Goal: Transaction & Acquisition: Subscribe to service/newsletter

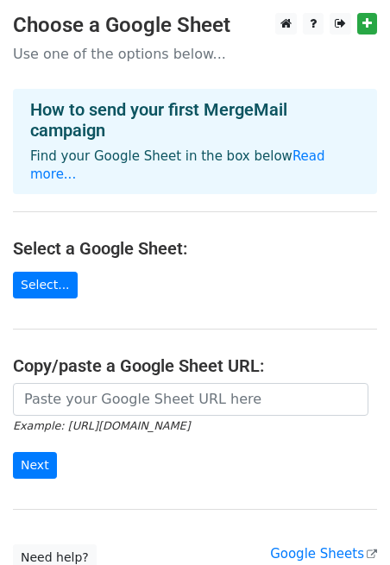
click at [296, 212] on main "Choose a Google Sheet Use one of the options below... How to send your first Me…" at bounding box center [195, 292] width 390 height 558
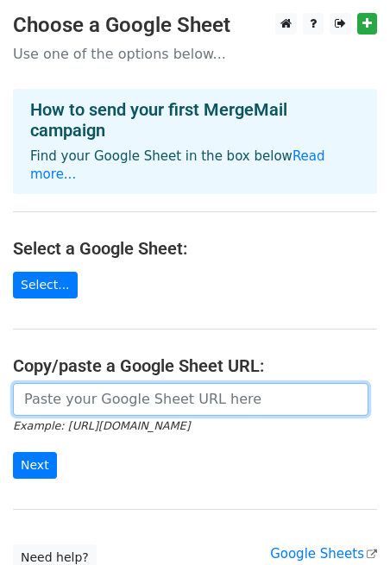
click at [110, 383] on input "url" at bounding box center [191, 399] width 356 height 33
paste input "https://docs.google.com/spreadsheets/d/1SPZEmtrLvEYxrgnMLJzHDod68txzIN0B2XbLQYX…"
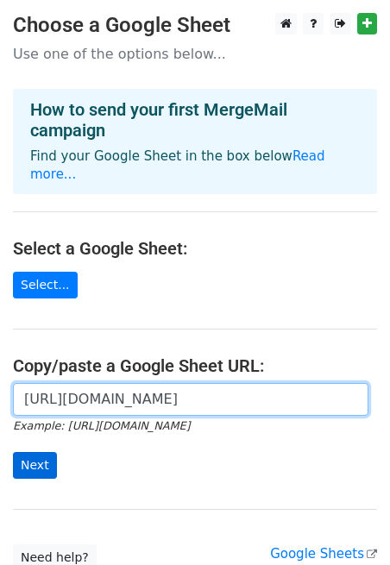
type input "https://docs.google.com/spreadsheets/d/1SPZEmtrLvEYxrgnMLJzHDod68txzIN0B2XbLQYX…"
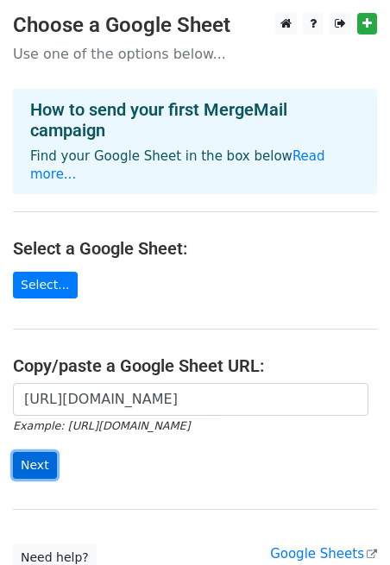
scroll to position [0, 0]
click at [41, 452] on input "Next" at bounding box center [35, 465] width 44 height 27
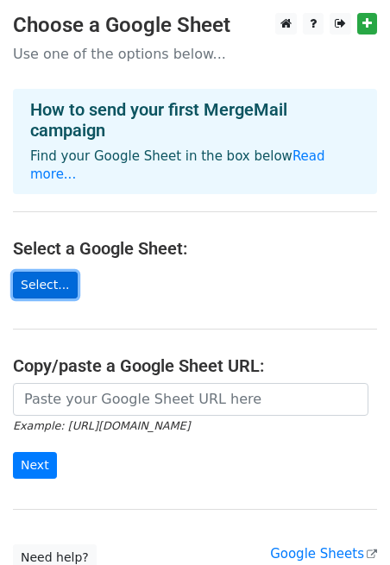
click at [46, 272] on link "Select..." at bounding box center [45, 285] width 65 height 27
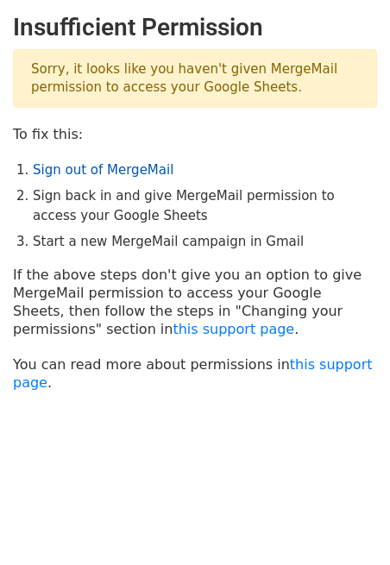
click at [110, 170] on link "Sign out of MergeMail" at bounding box center [103, 170] width 141 height 16
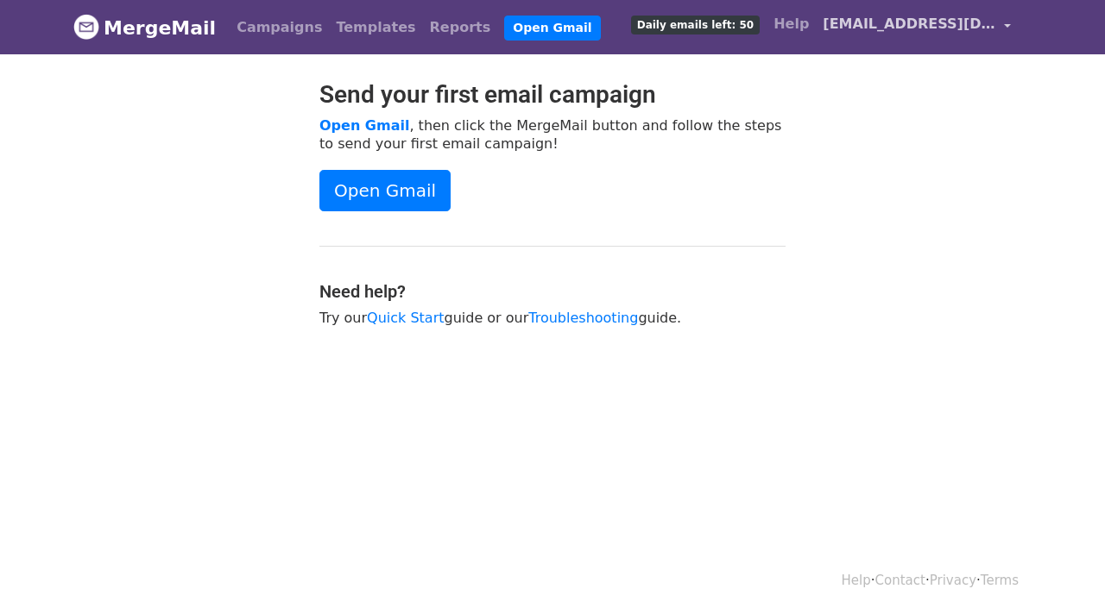
click at [1007, 24] on link "[EMAIL_ADDRESS][DOMAIN_NAME]" at bounding box center [916, 27] width 202 height 41
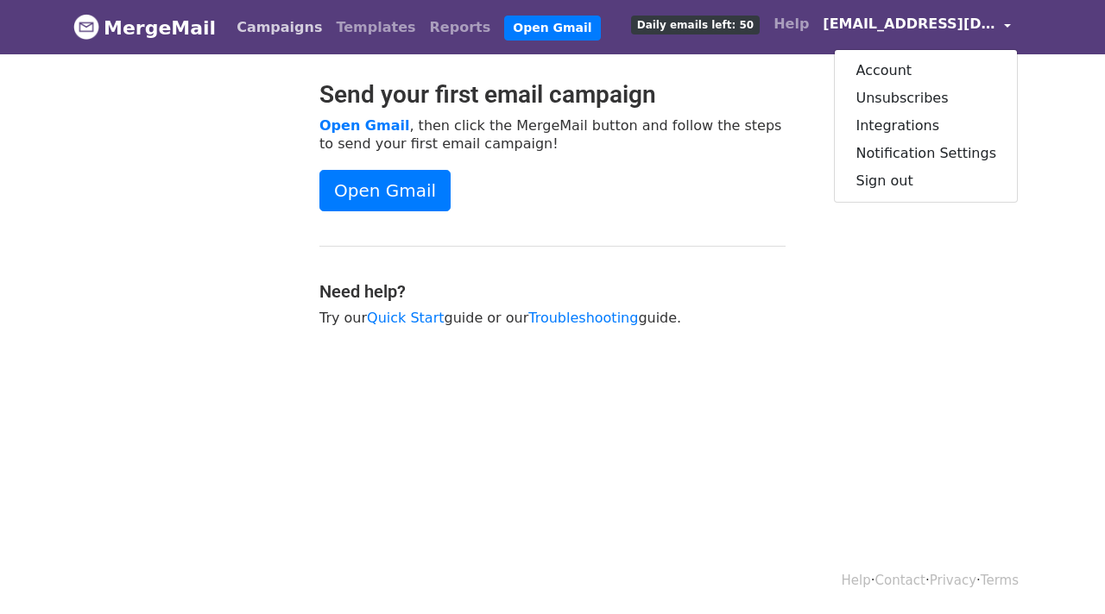
click at [286, 33] on link "Campaigns" at bounding box center [279, 27] width 99 height 35
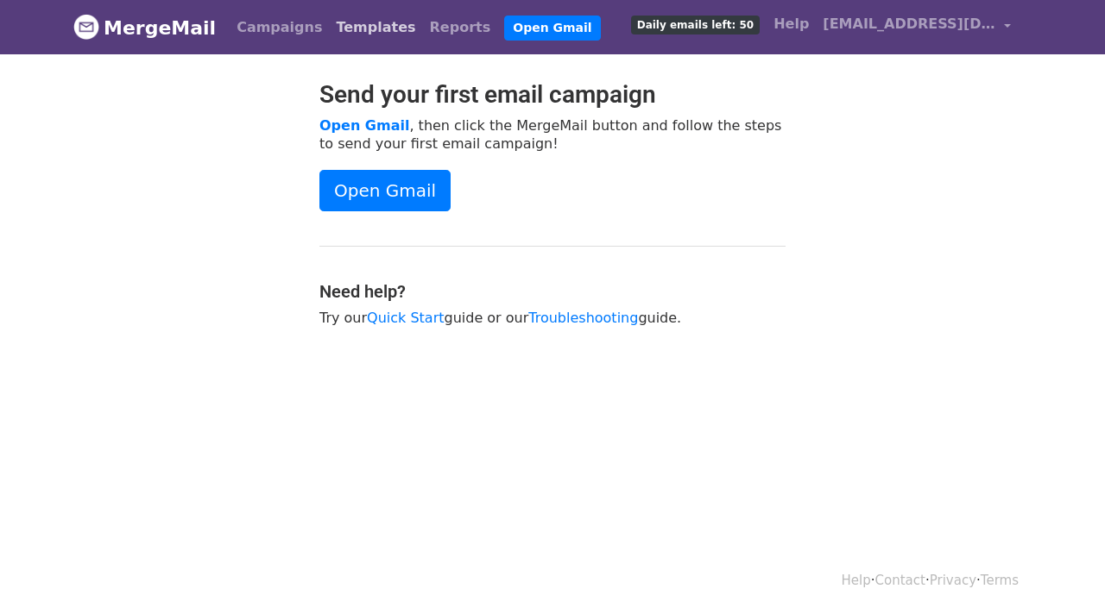
click at [344, 32] on link "Templates" at bounding box center [375, 27] width 93 height 35
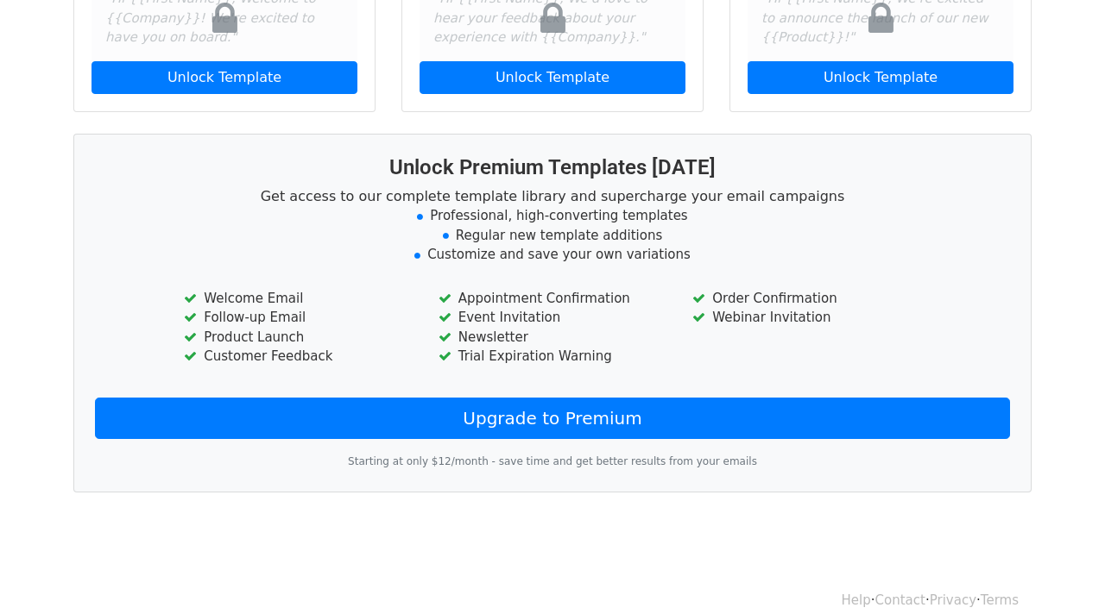
scroll to position [400, 0]
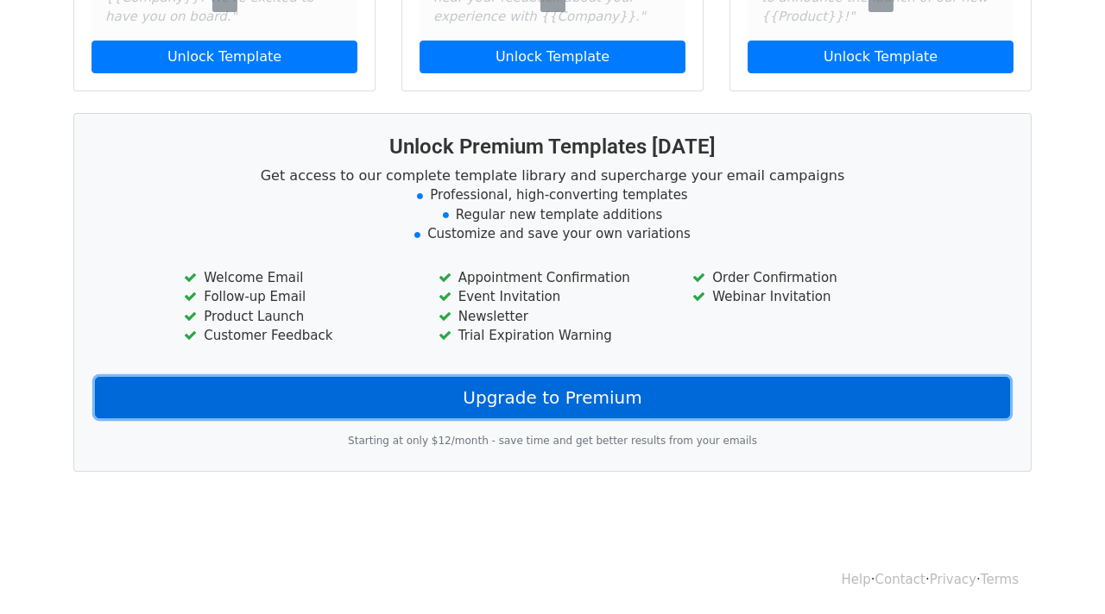
click at [504, 394] on link "Upgrade to Premium" at bounding box center [552, 397] width 915 height 41
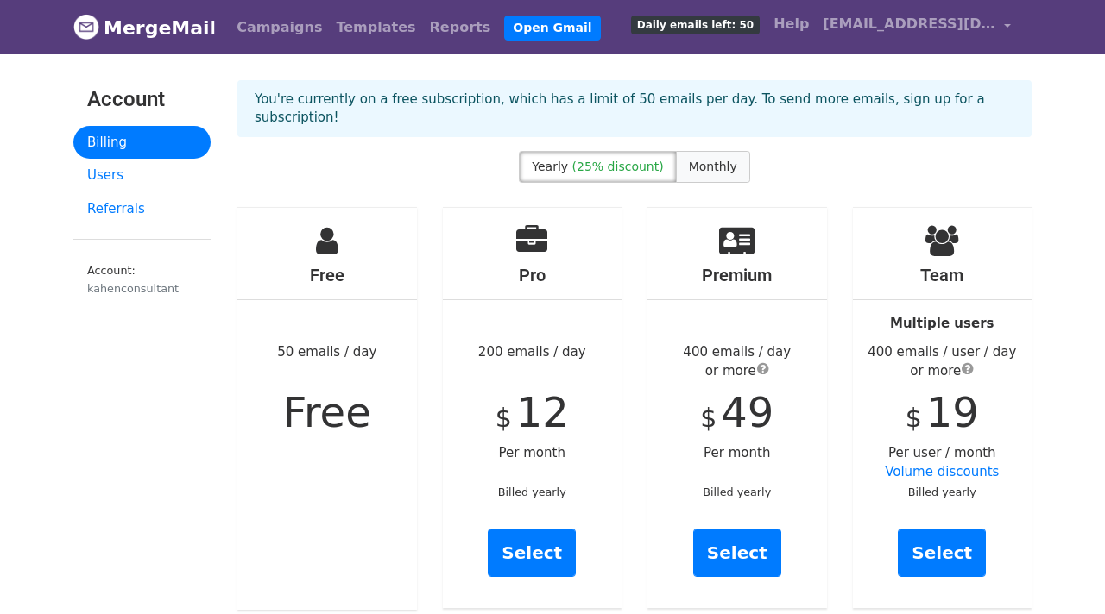
click at [708, 160] on span "Monthly" at bounding box center [713, 167] width 48 height 14
